Goal: Book appointment/travel/reservation: Book appointment/travel/reservation

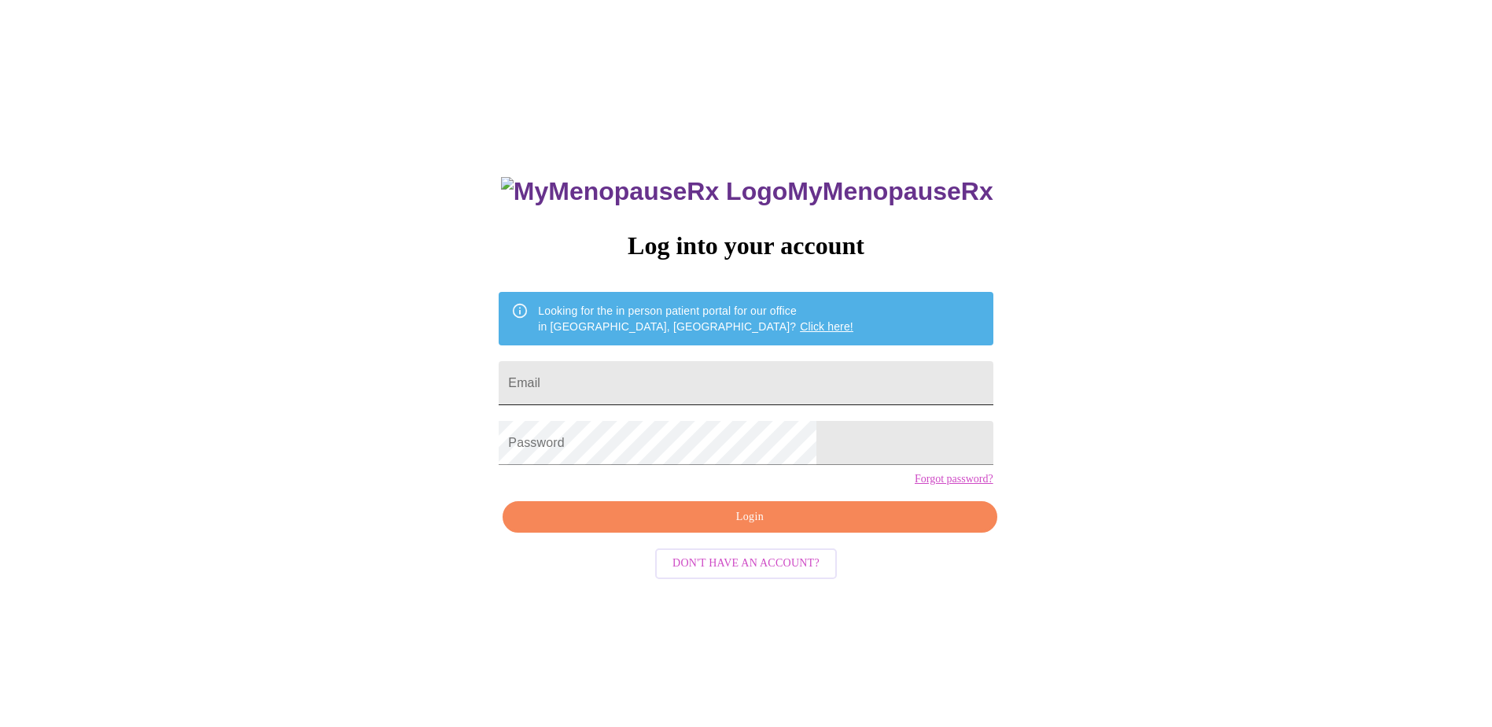
click at [677, 391] on input "Email" at bounding box center [746, 383] width 494 height 44
type input "[EMAIL_ADDRESS][DOMAIN_NAME]"
click at [744, 527] on span "Login" at bounding box center [750, 517] width 458 height 20
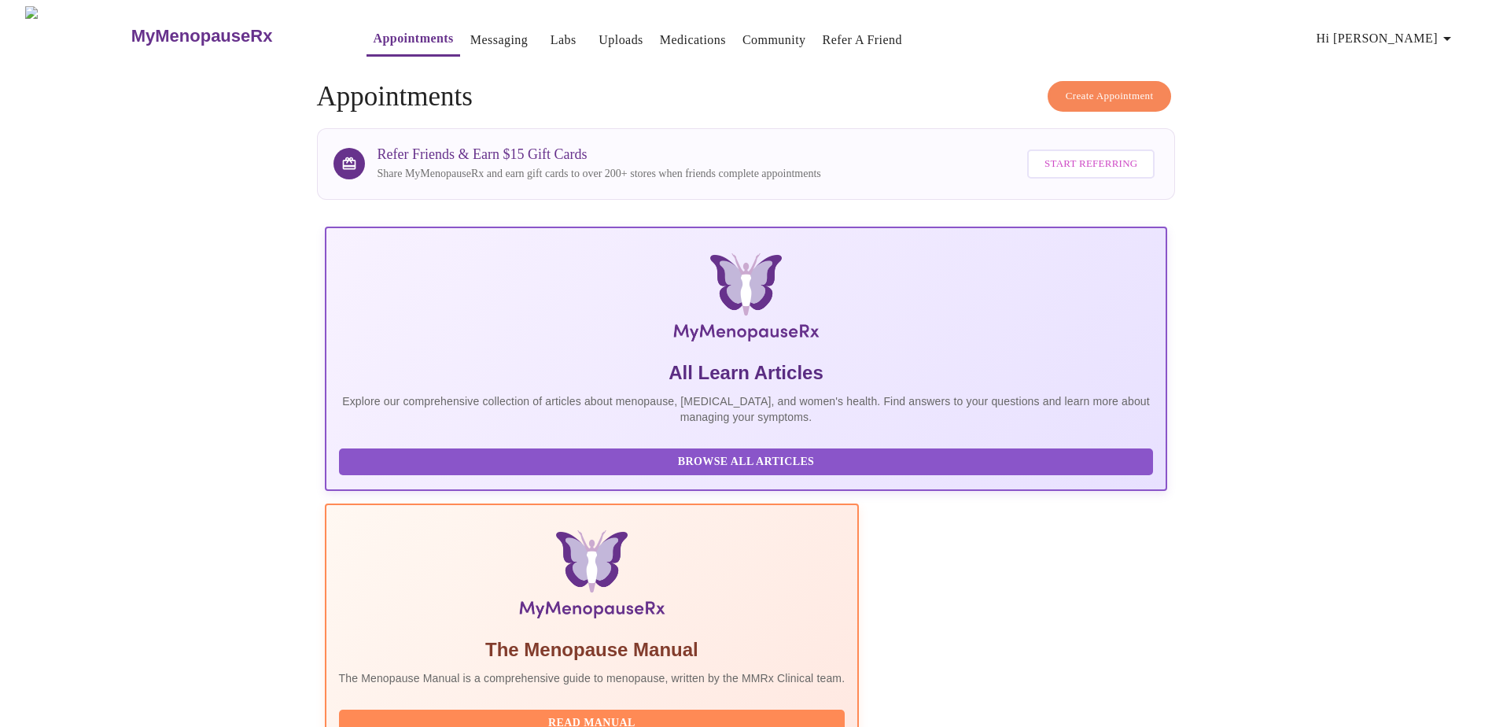
click at [1457, 35] on icon "button" at bounding box center [1447, 38] width 19 height 19
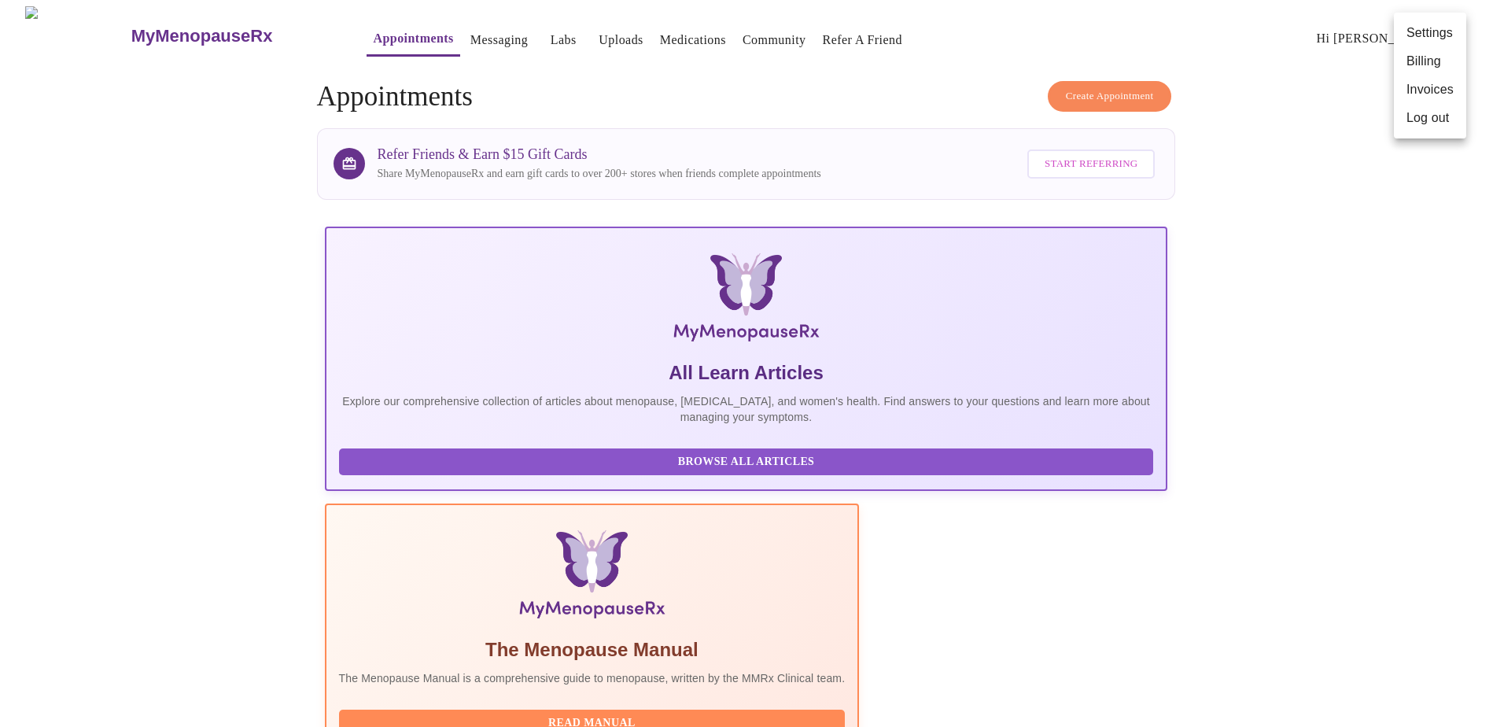
click at [1438, 30] on li "Settings" at bounding box center [1430, 33] width 72 height 28
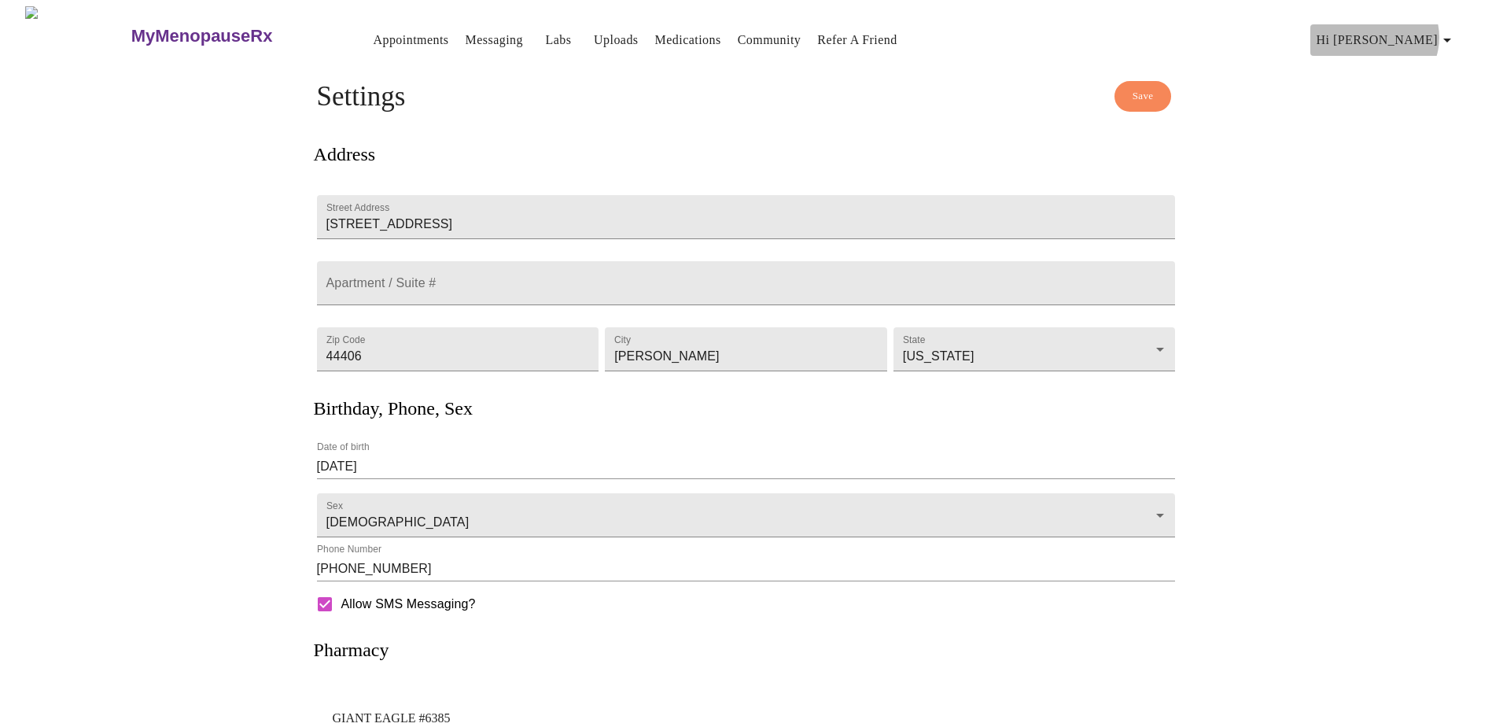
click at [1455, 31] on icon "button" at bounding box center [1447, 40] width 19 height 19
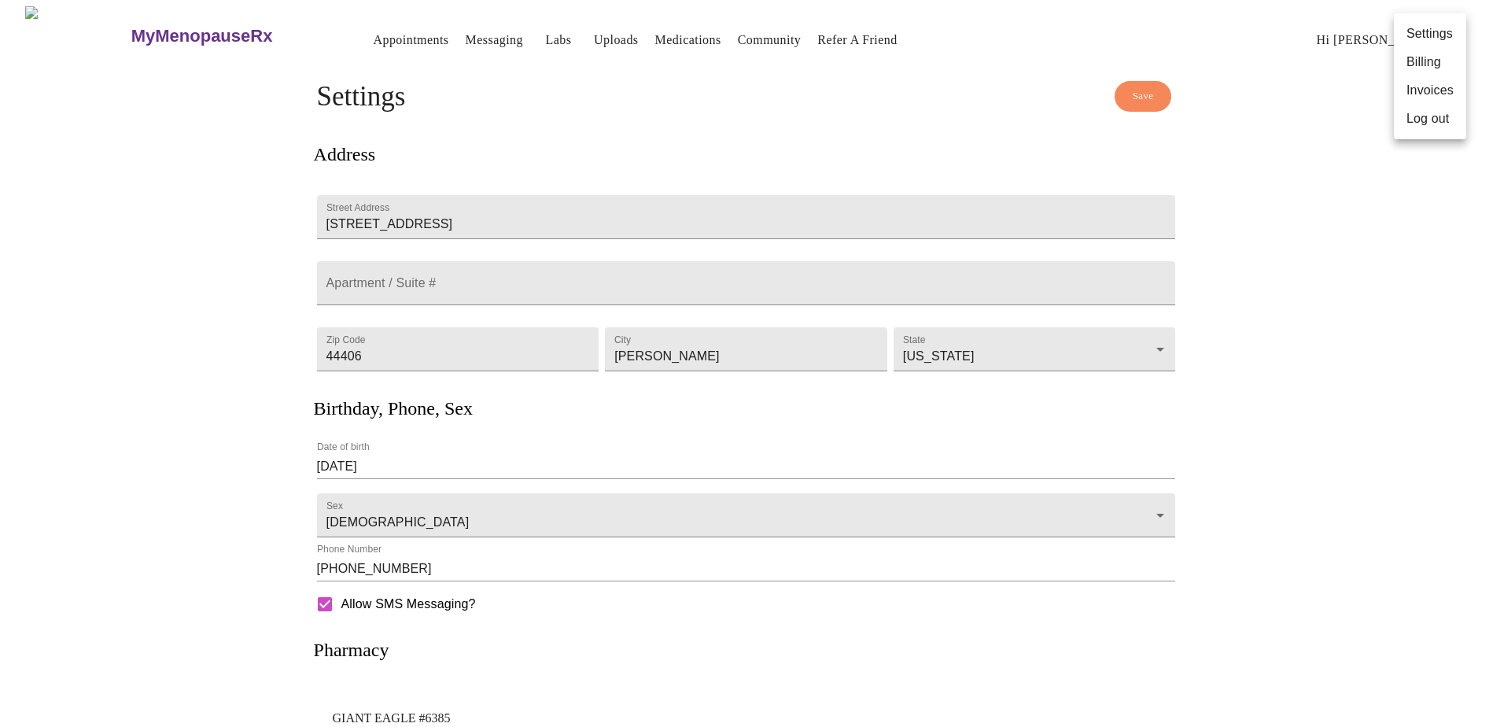
click at [1433, 72] on li "Billing" at bounding box center [1430, 62] width 72 height 28
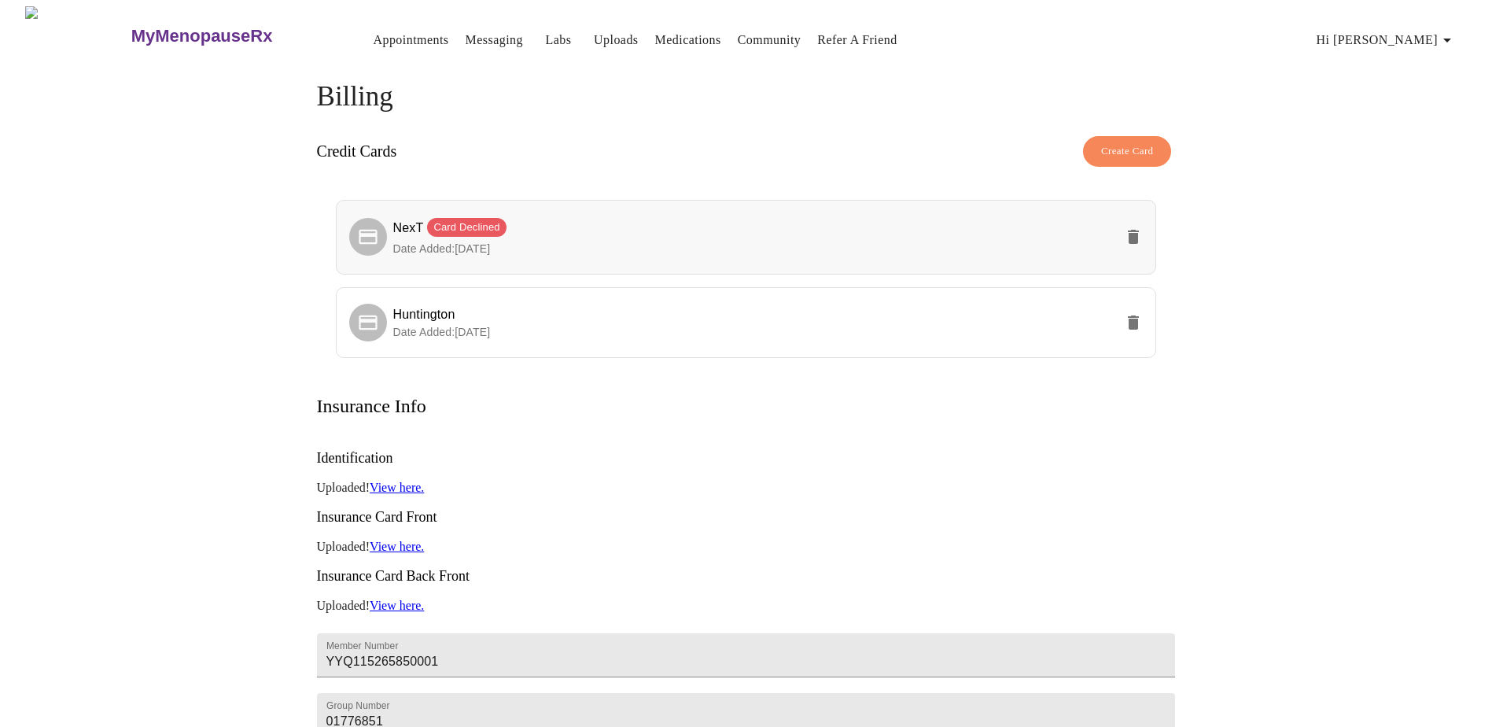
click at [1137, 230] on icon "delete" at bounding box center [1133, 237] width 11 height 14
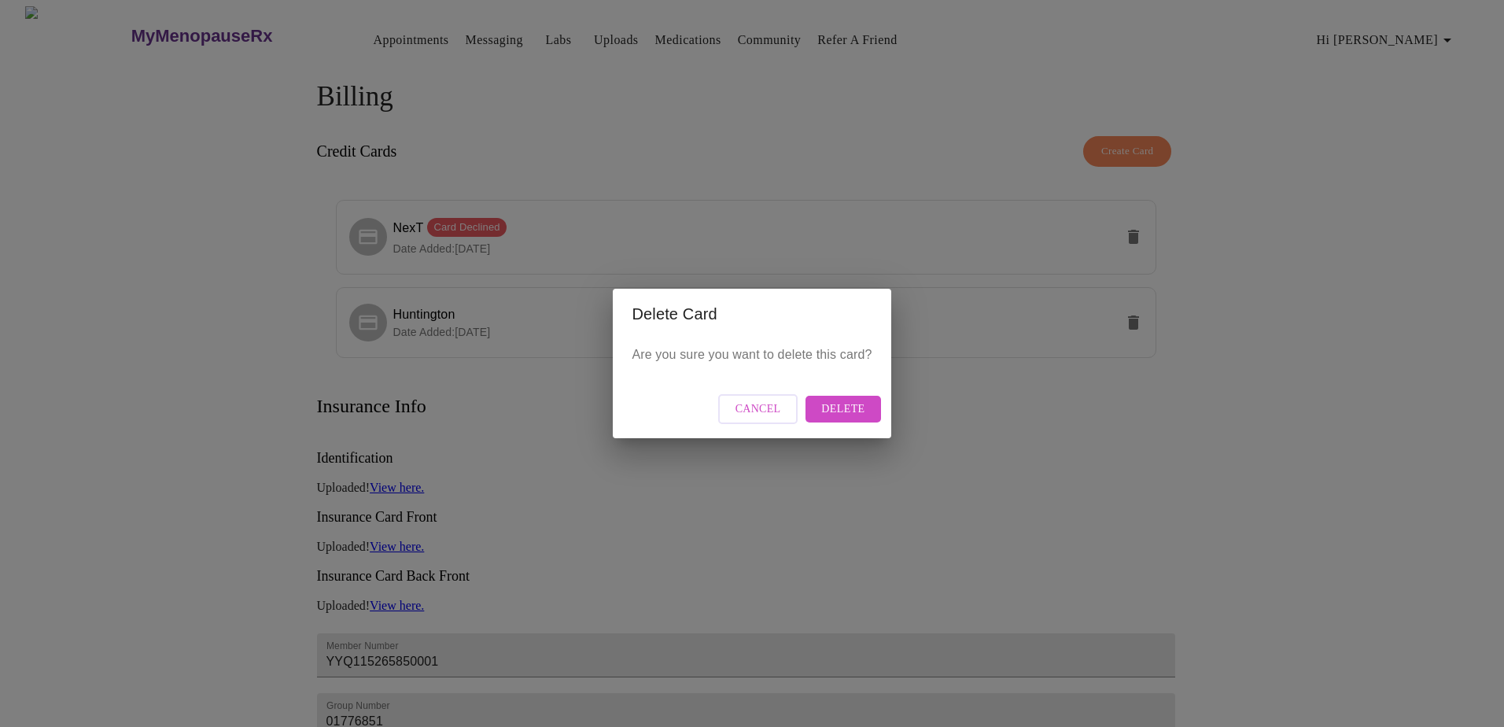
drag, startPoint x: 836, startPoint y: 400, endPoint x: 840, endPoint y: 408, distance: 8.1
click at [836, 401] on span "Delete" at bounding box center [842, 410] width 43 height 20
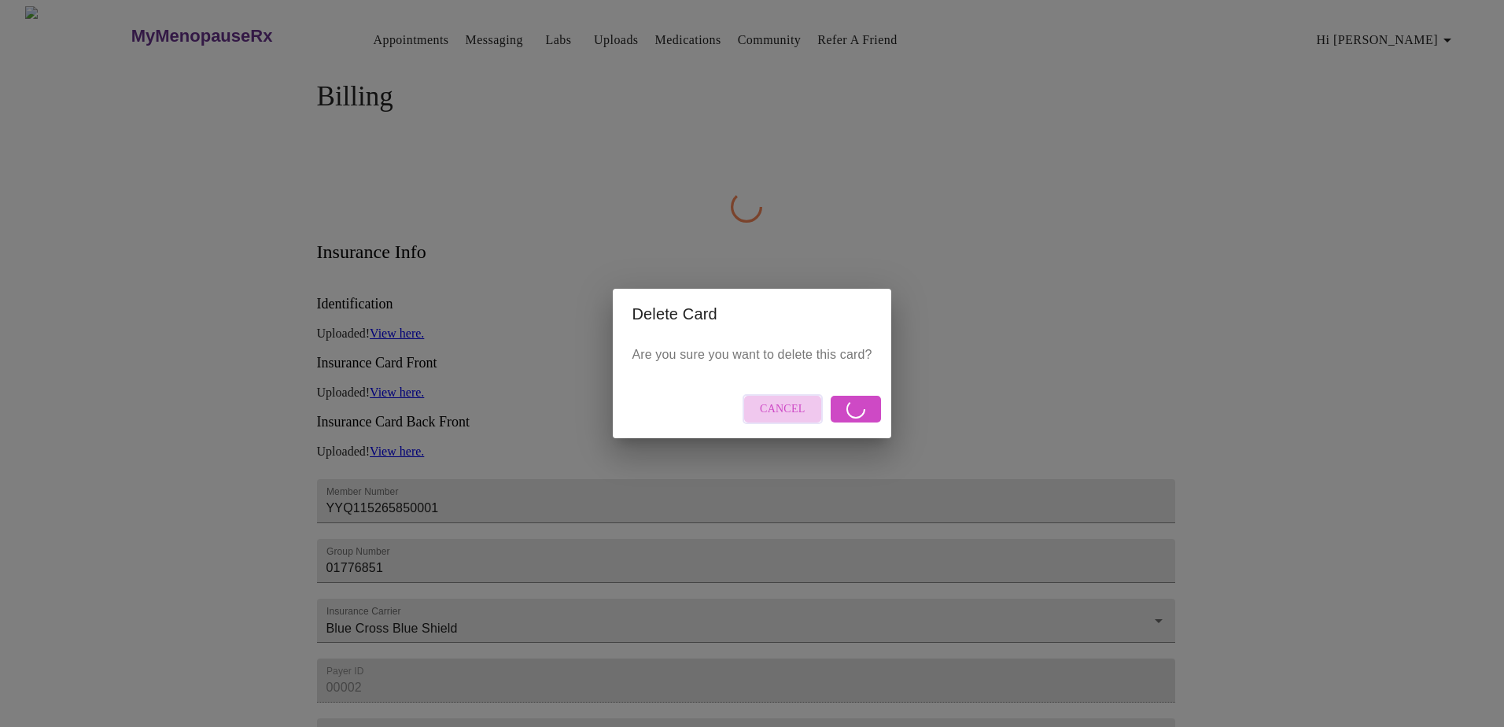
click at [786, 406] on span "Cancel" at bounding box center [783, 410] width 46 height 20
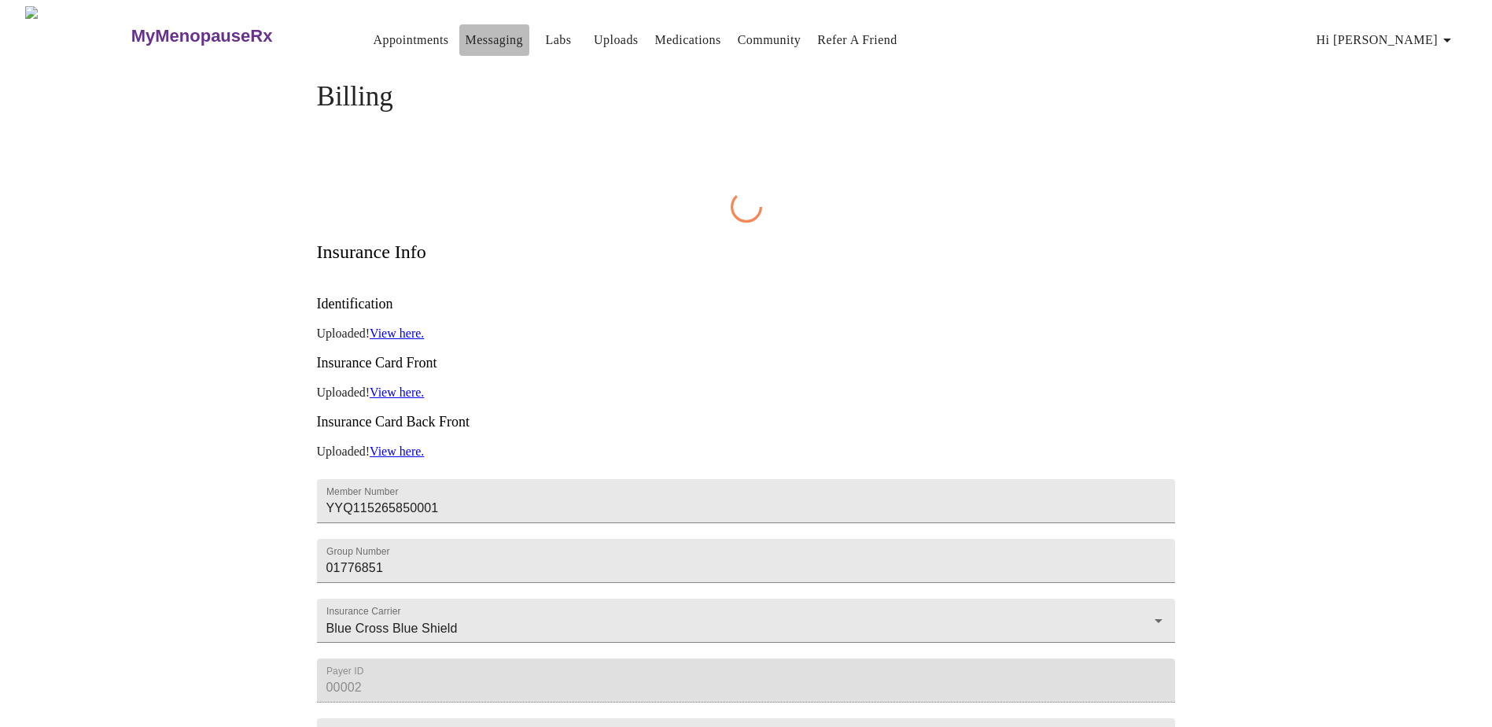
click at [472, 33] on link "Messaging" at bounding box center [494, 40] width 57 height 22
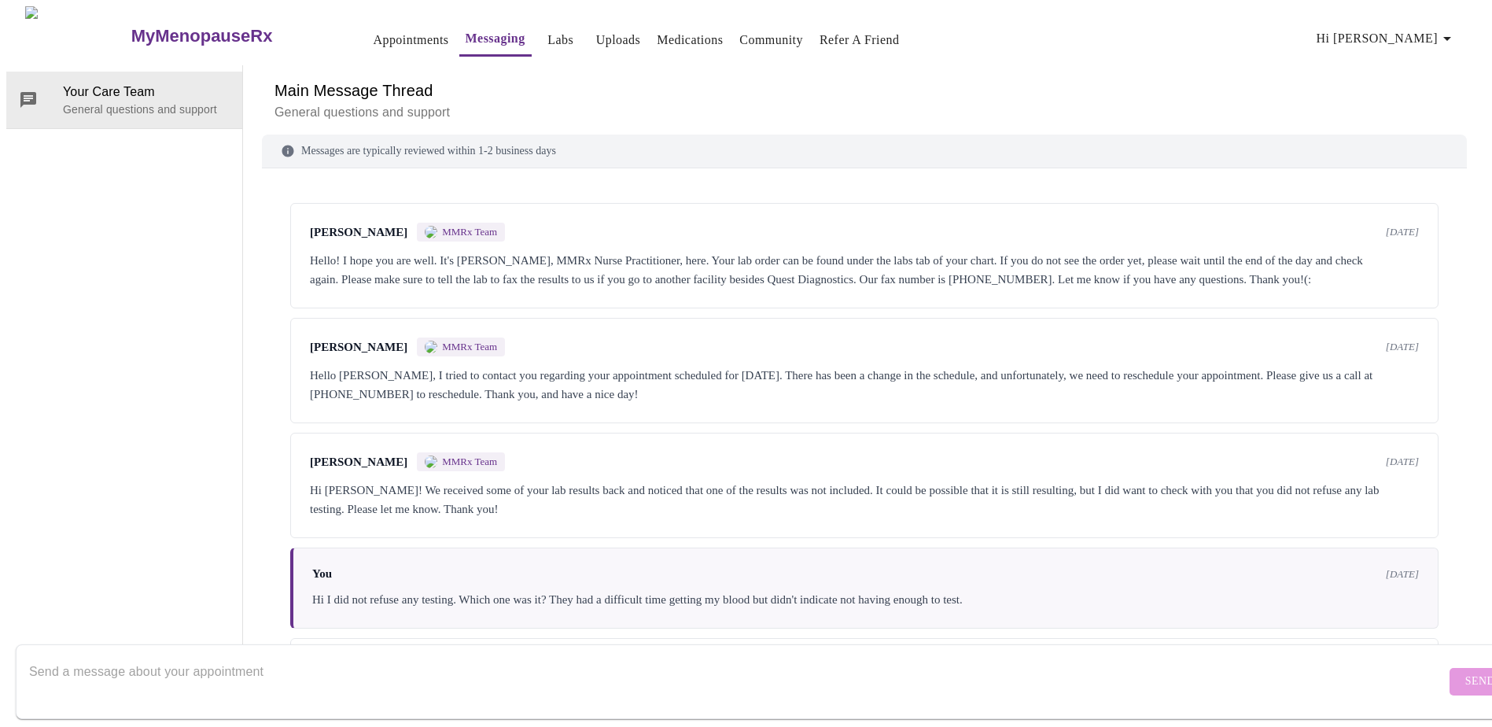
scroll to position [404, 0]
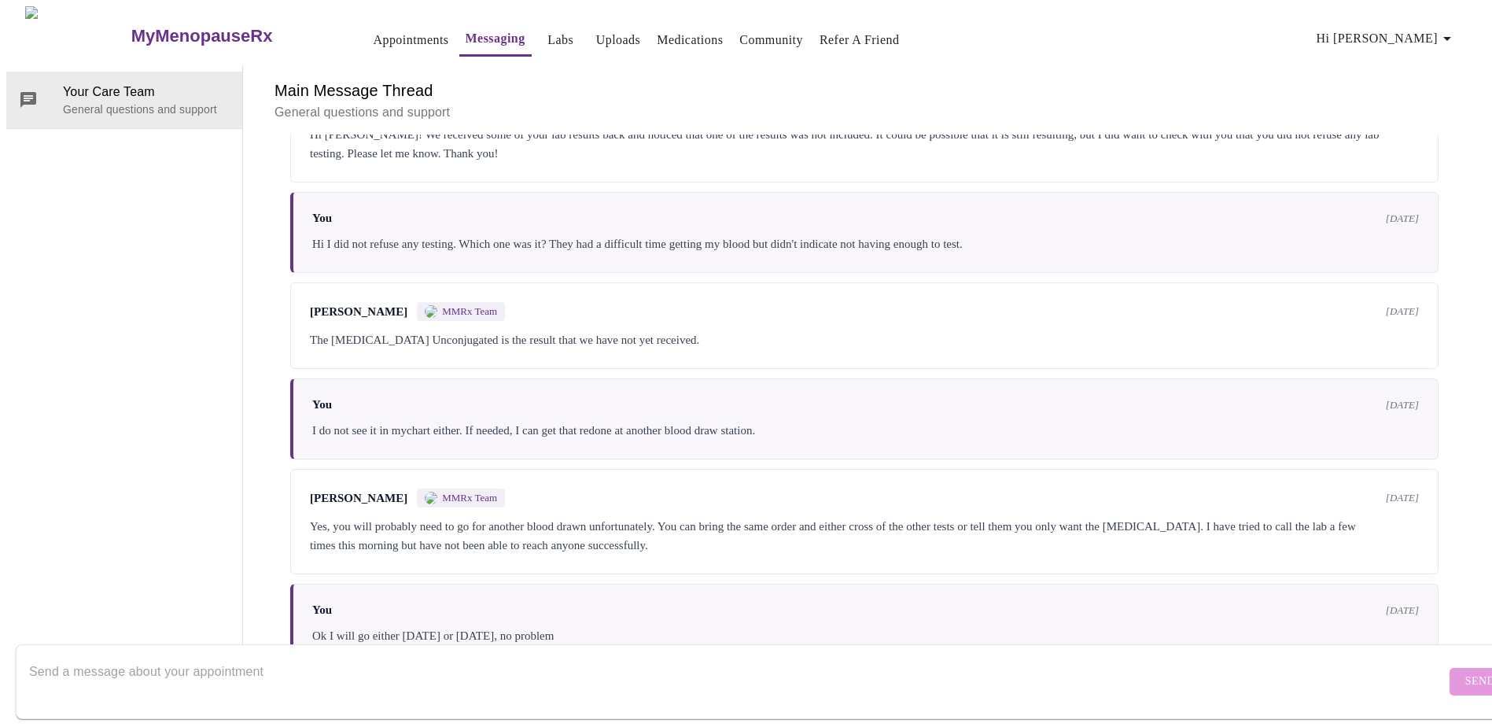
click at [212, 651] on div at bounding box center [737, 681] width 1417 height 61
type textarea "Hi, I would like to cancel my appointments. I will be seeing my PCP for medicat…"
click at [1466, 672] on span "Send" at bounding box center [1481, 682] width 30 height 20
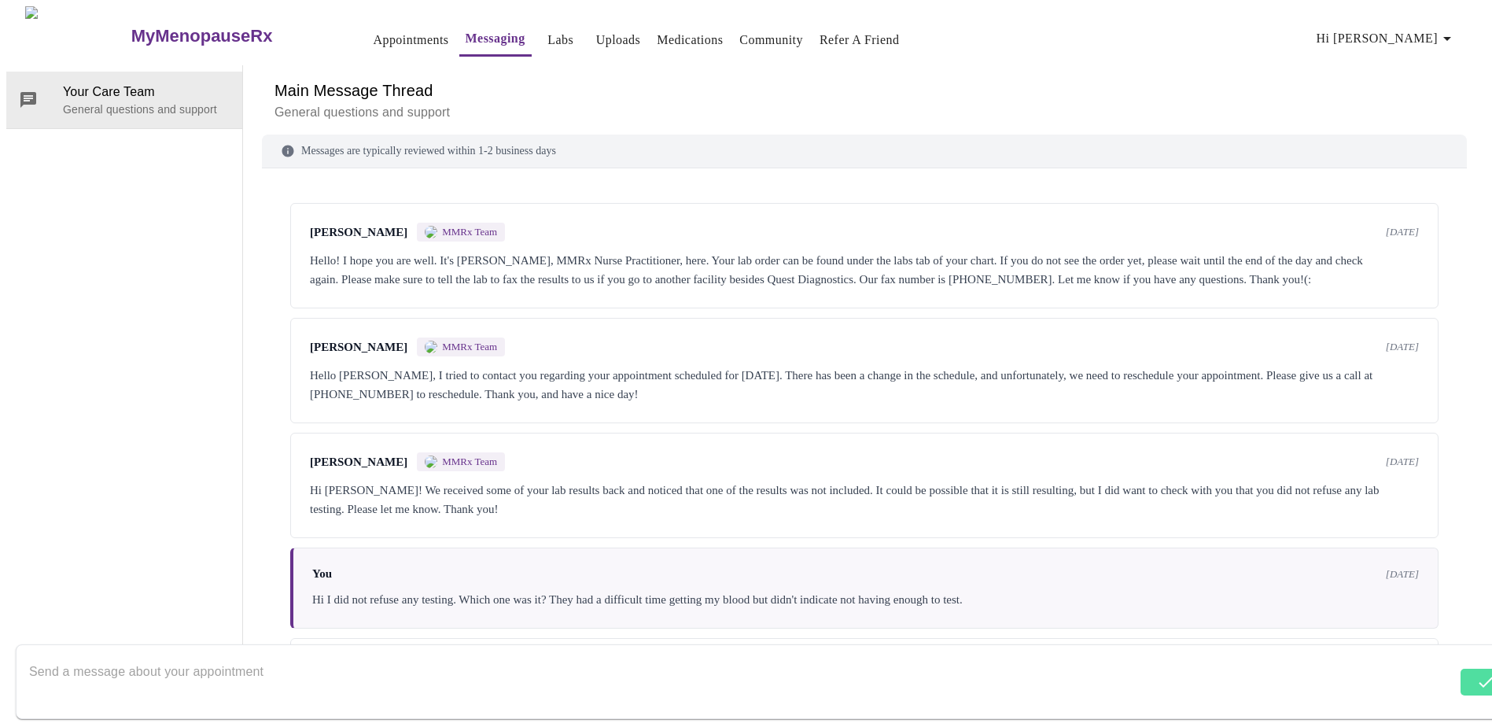
scroll to position [0, 0]
click at [376, 35] on link "Appointments" at bounding box center [411, 40] width 76 height 22
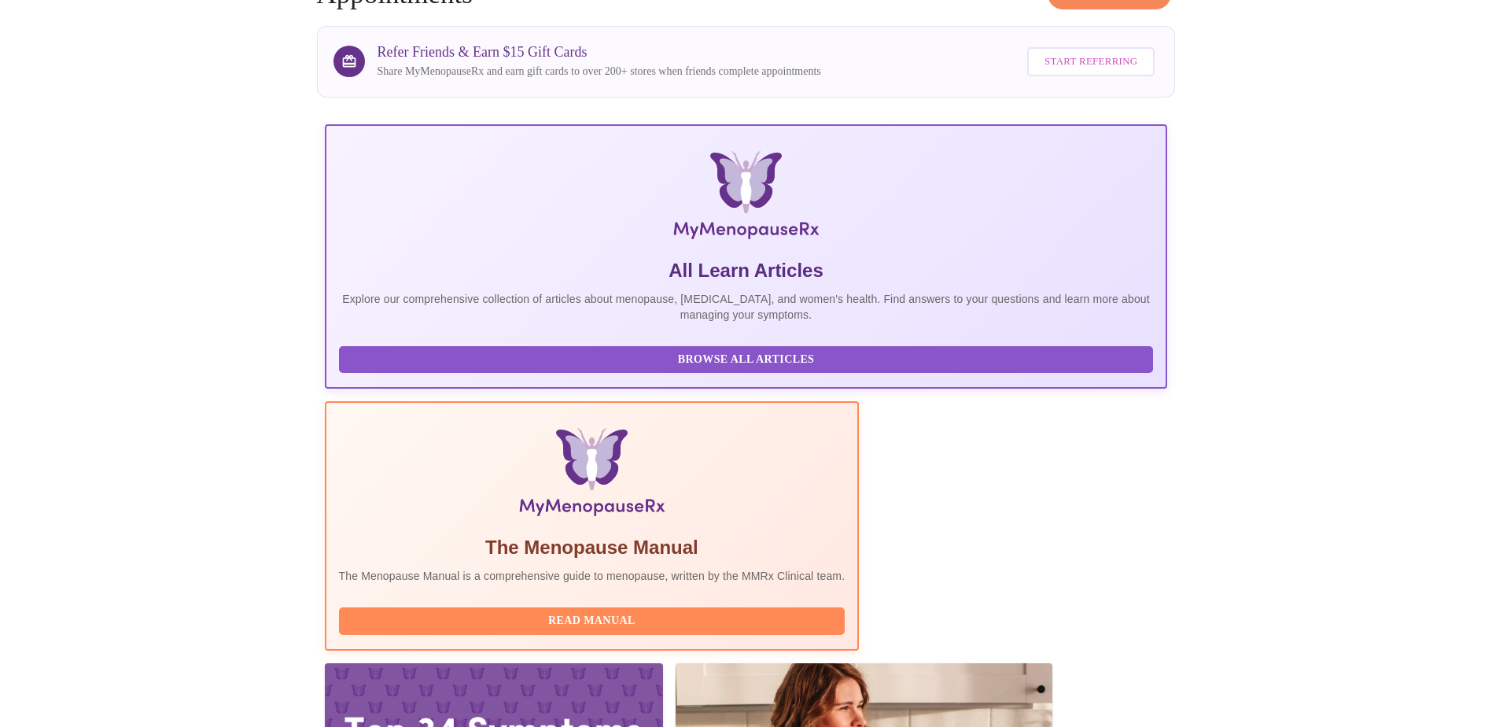
scroll to position [393, 0]
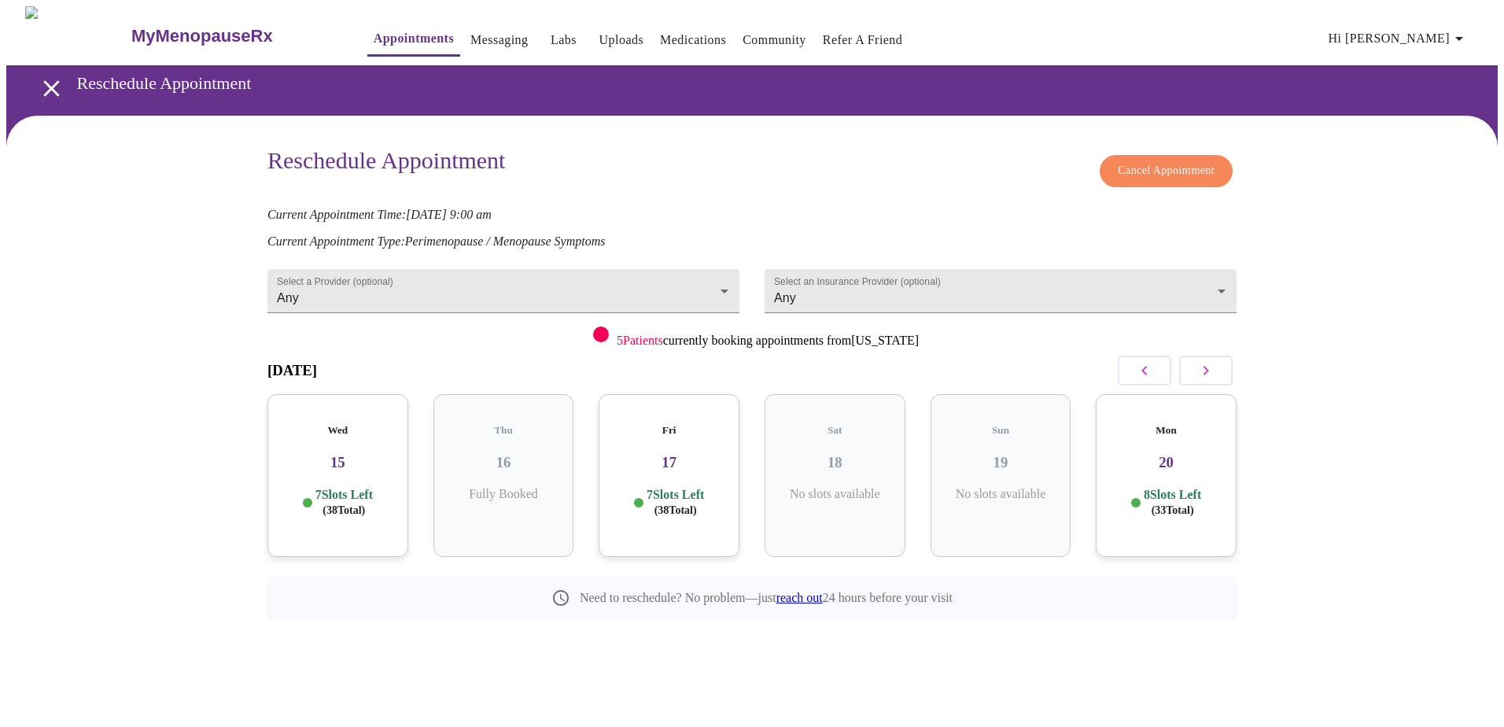
click at [1201, 367] on icon "button" at bounding box center [1206, 370] width 19 height 19
click at [688, 504] on span "( 74 Total)" at bounding box center [676, 510] width 42 height 12
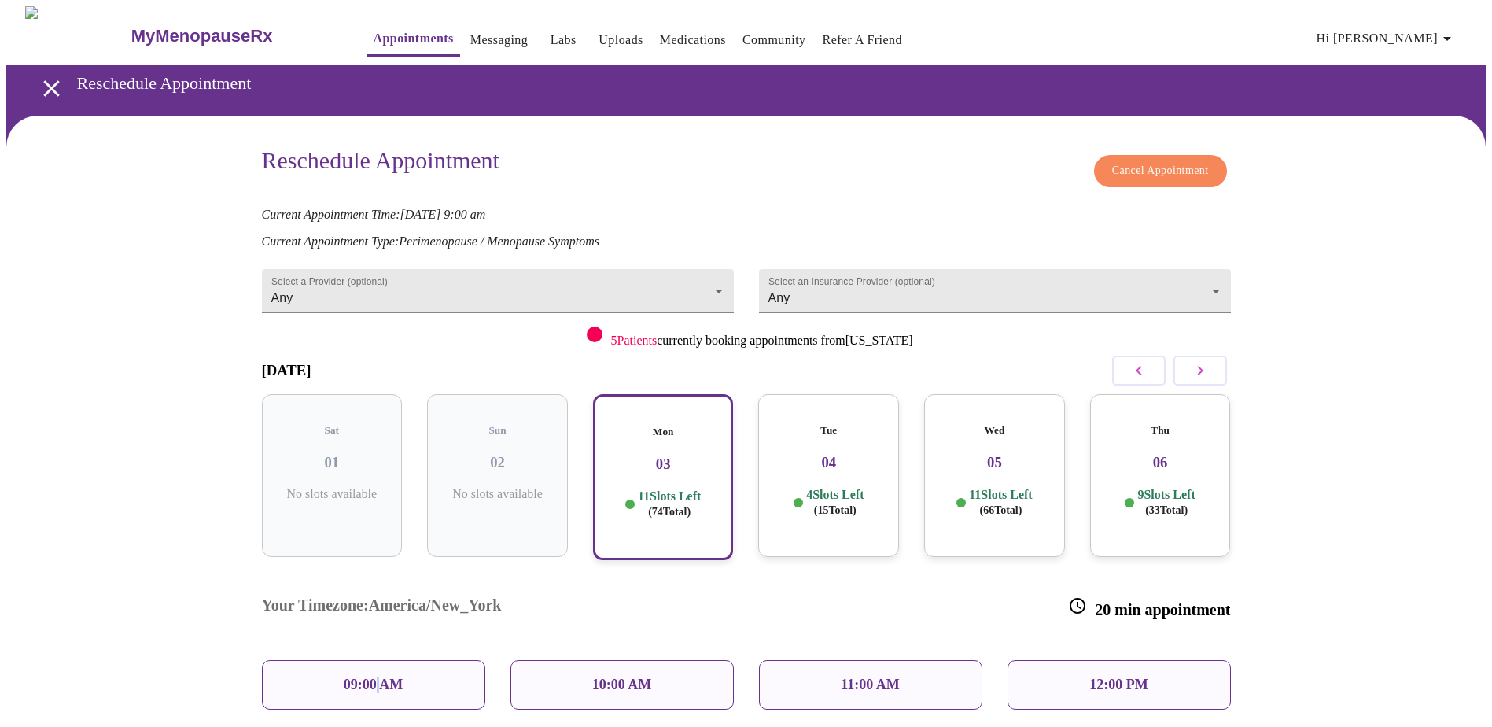
drag, startPoint x: 379, startPoint y: 635, endPoint x: 404, endPoint y: 644, distance: 26.9
click at [386, 677] on p "09:00 AM" at bounding box center [374, 685] width 60 height 17
click at [296, 660] on div "09:00 AM" at bounding box center [373, 685] width 223 height 50
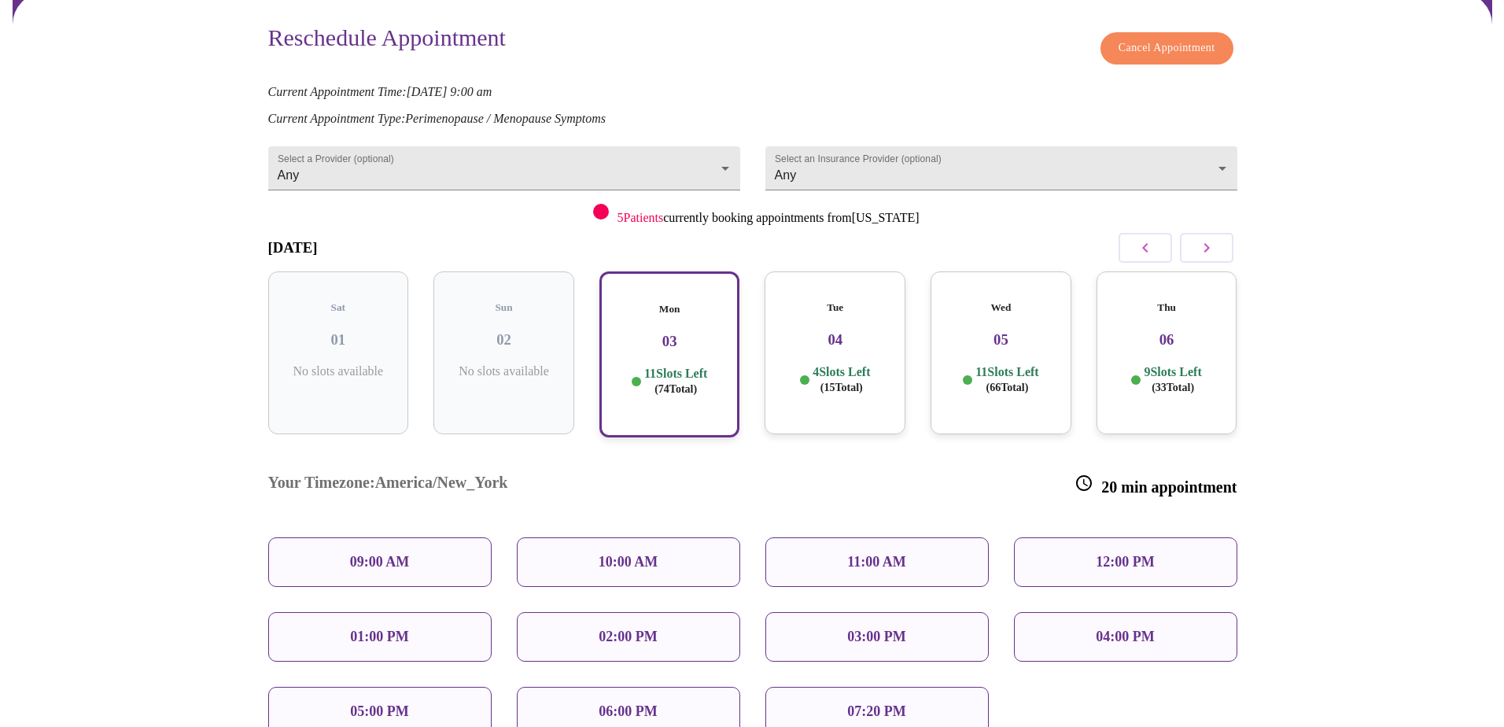
scroll to position [286, 0]
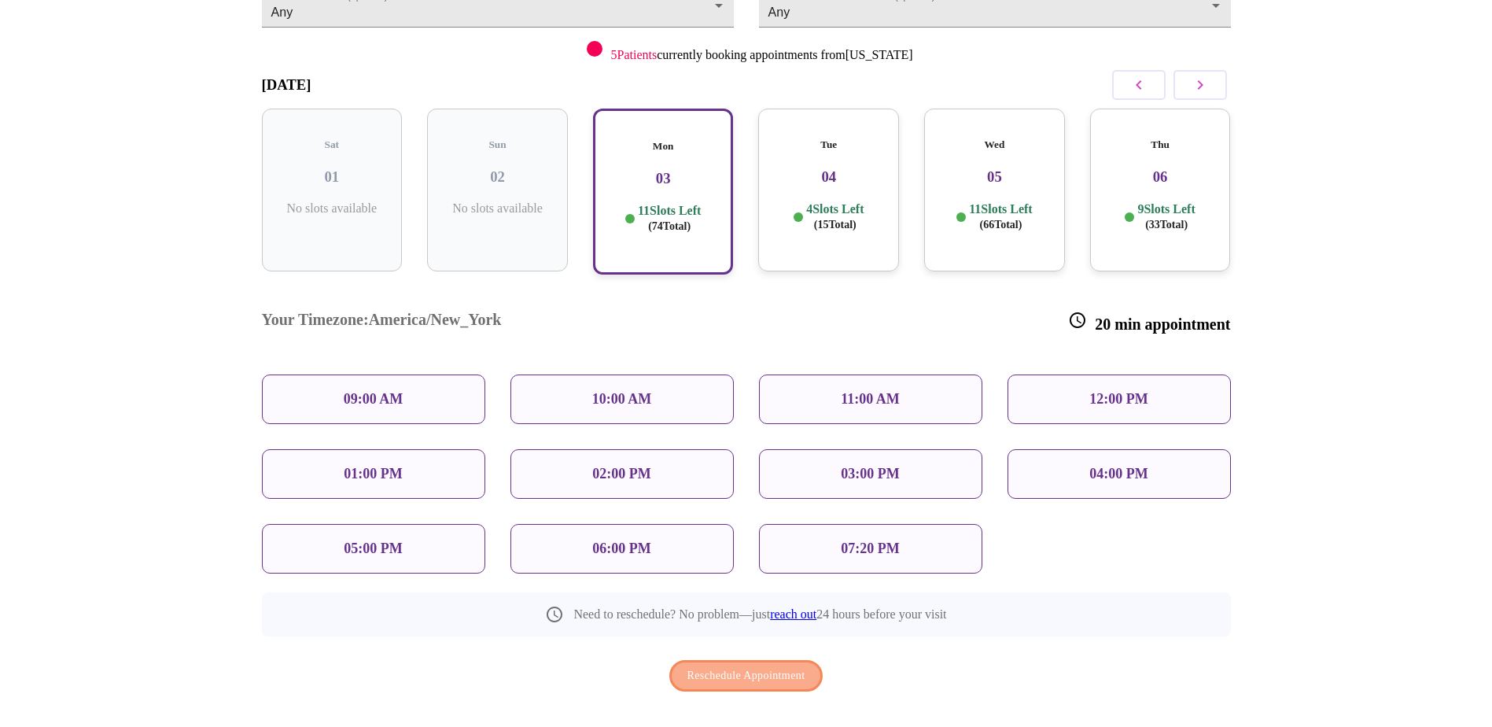
click at [770, 666] on span "Reschedule Appointment" at bounding box center [747, 676] width 118 height 20
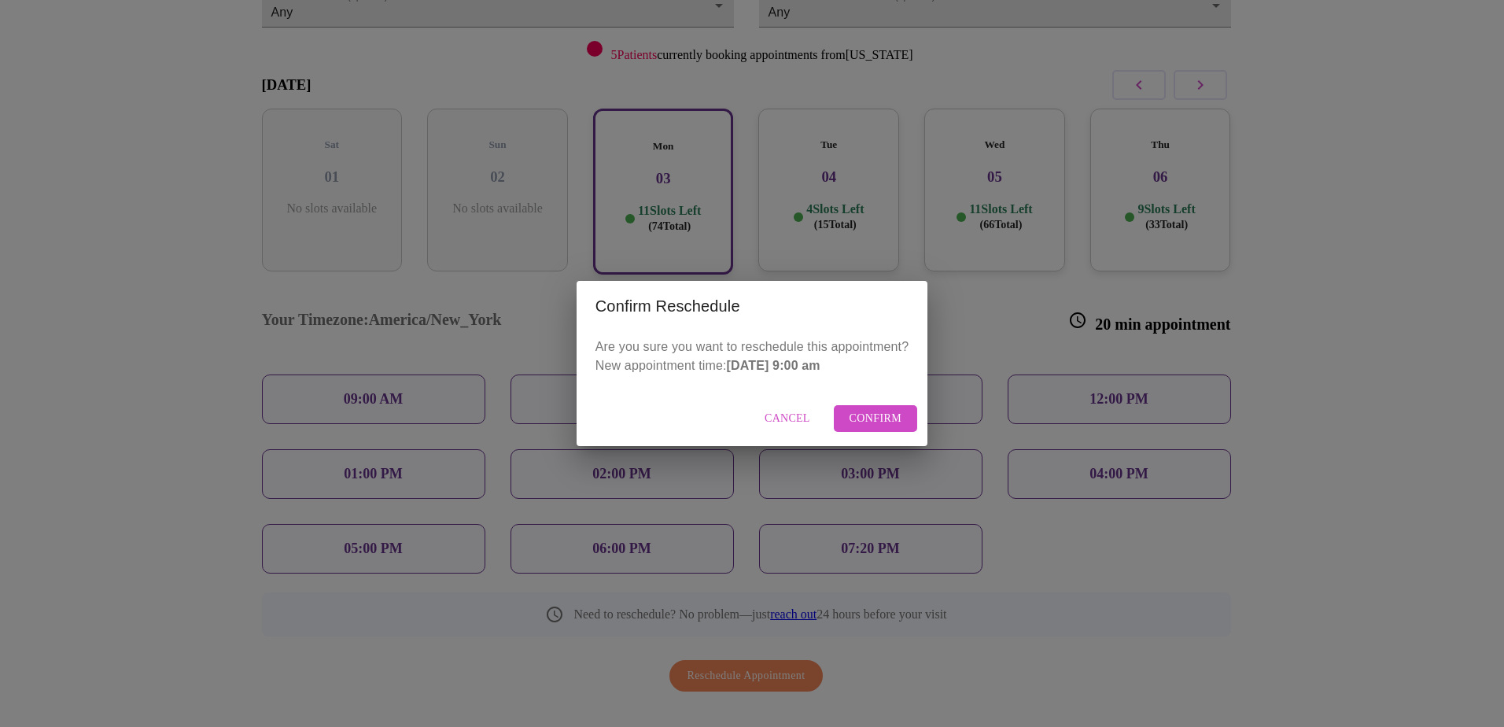
click at [876, 420] on span "Confirm" at bounding box center [876, 419] width 53 height 20
